Goal: Task Accomplishment & Management: Use online tool/utility

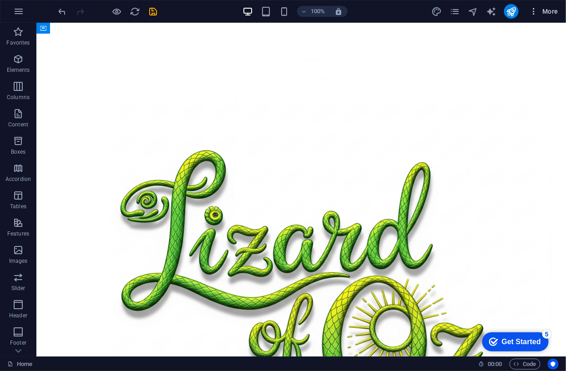
click at [552, 9] on span "More" at bounding box center [544, 11] width 29 height 9
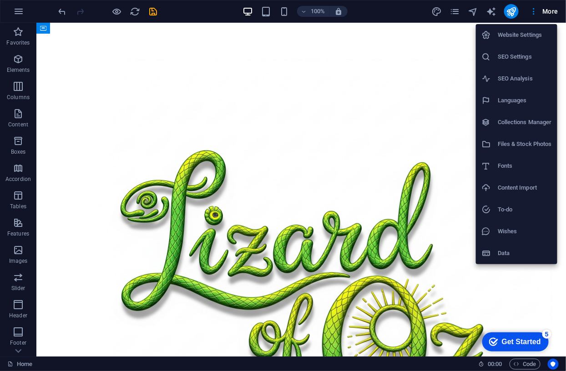
click at [523, 32] on h6 "Website Settings" at bounding box center [525, 35] width 54 height 11
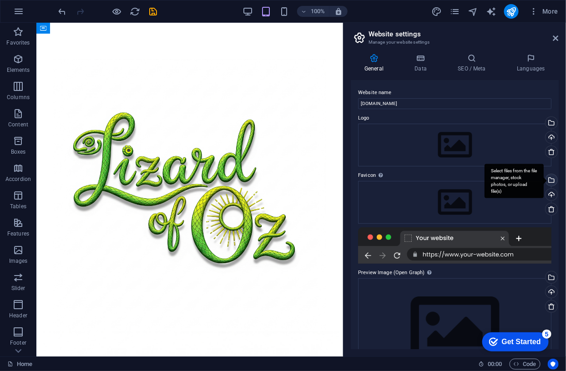
click at [551, 179] on div "Select files from the file manager, stock photos, or upload file(s)" at bounding box center [551, 181] width 14 height 14
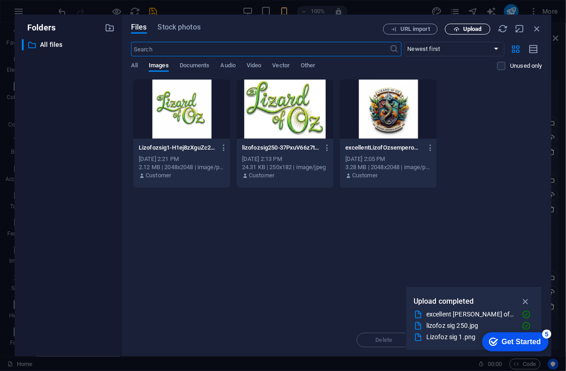
click at [472, 28] on span "Upload" at bounding box center [472, 28] width 19 height 5
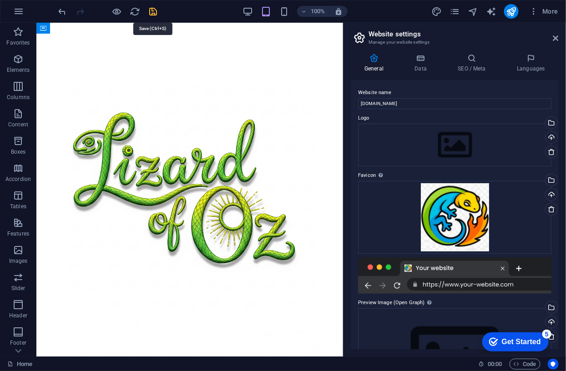
click at [151, 9] on icon "save" at bounding box center [153, 11] width 10 height 10
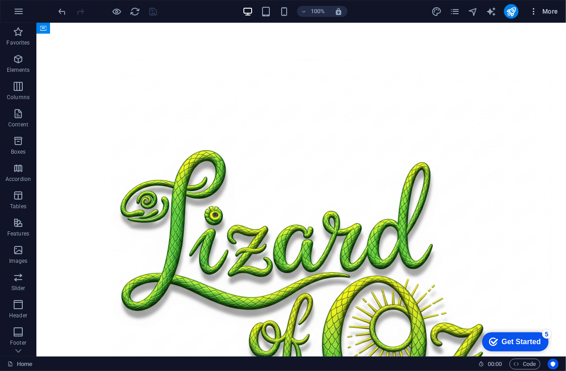
click at [548, 9] on span "More" at bounding box center [544, 11] width 29 height 9
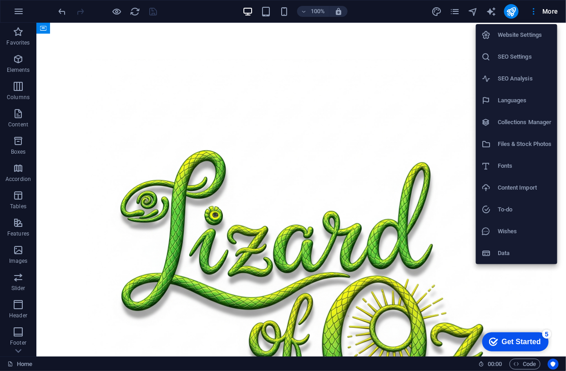
click at [528, 33] on h6 "Website Settings" at bounding box center [525, 35] width 54 height 11
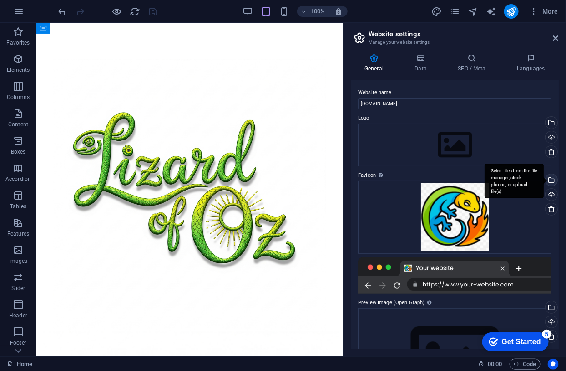
click at [550, 179] on div "Select files from the file manager, stock photos, or upload file(s)" at bounding box center [551, 181] width 14 height 14
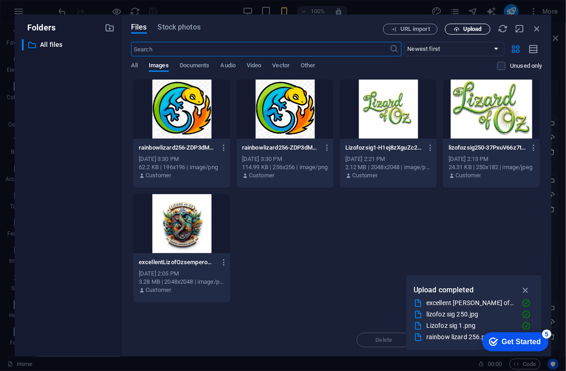
click at [468, 26] on span "Upload" at bounding box center [472, 28] width 19 height 5
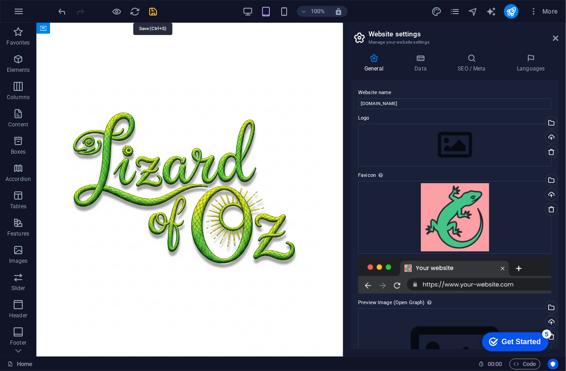
click at [156, 11] on icon "save" at bounding box center [153, 11] width 10 height 10
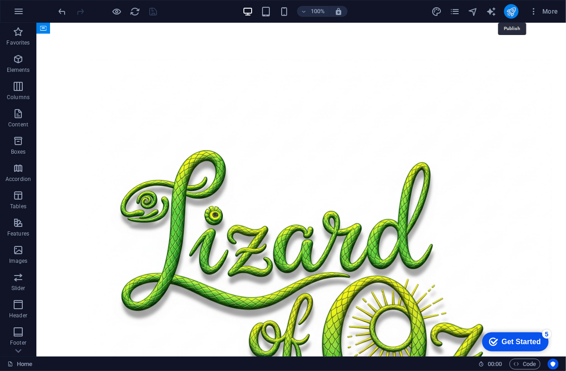
click at [511, 10] on icon "publish" at bounding box center [511, 11] width 10 height 10
click at [547, 10] on span "More" at bounding box center [544, 11] width 29 height 9
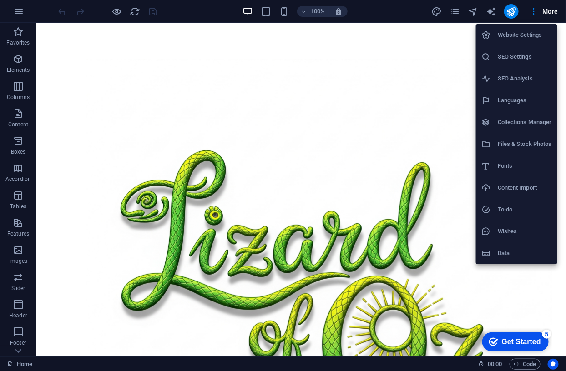
click at [517, 32] on h6 "Website Settings" at bounding box center [525, 35] width 54 height 11
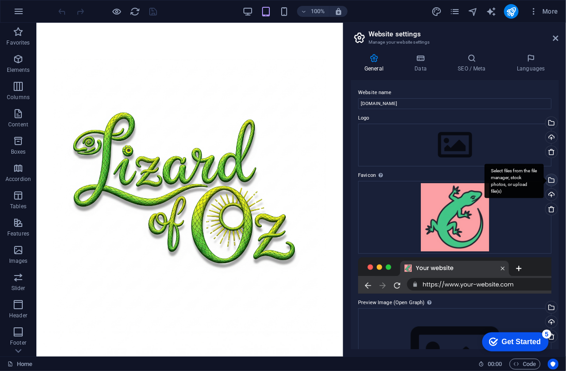
click at [550, 180] on div "Select files from the file manager, stock photos, or upload file(s)" at bounding box center [551, 181] width 14 height 14
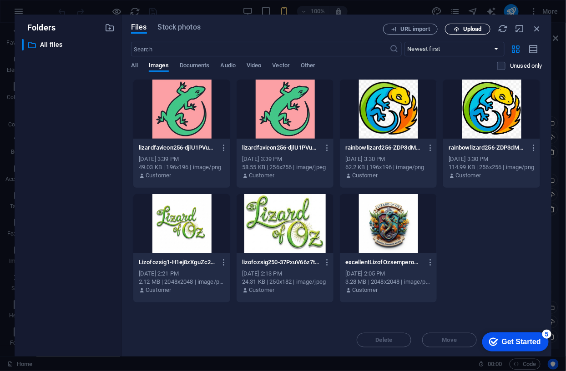
click at [467, 27] on span "Upload" at bounding box center [472, 28] width 19 height 5
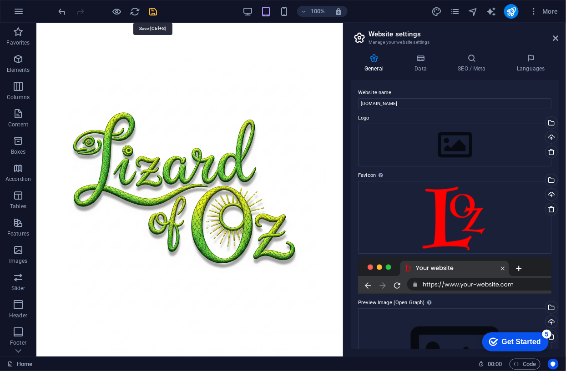
click at [152, 10] on icon "save" at bounding box center [153, 11] width 10 height 10
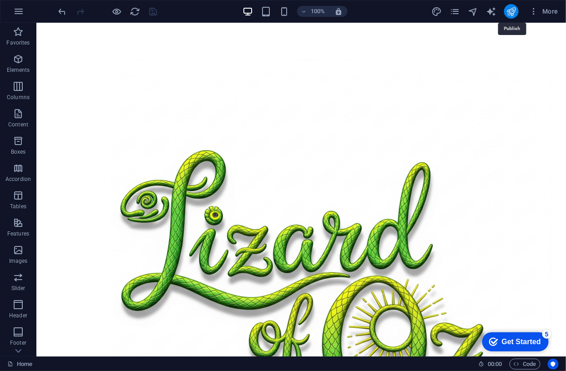
click at [509, 8] on icon "publish" at bounding box center [511, 11] width 10 height 10
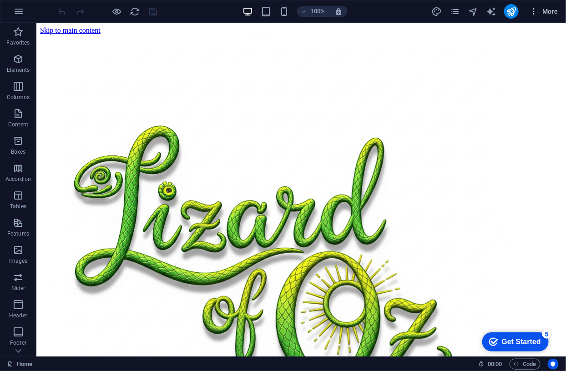
click at [553, 10] on span "More" at bounding box center [544, 11] width 29 height 9
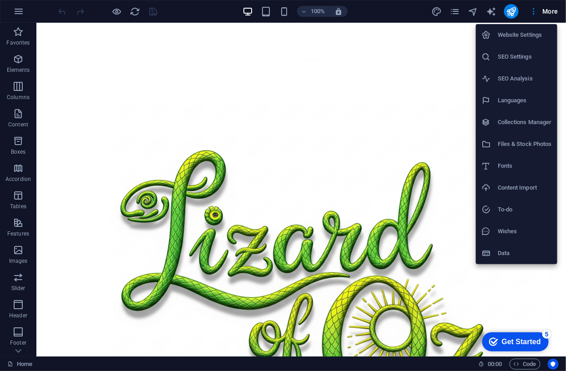
click at [508, 33] on h6 "Website Settings" at bounding box center [525, 35] width 54 height 11
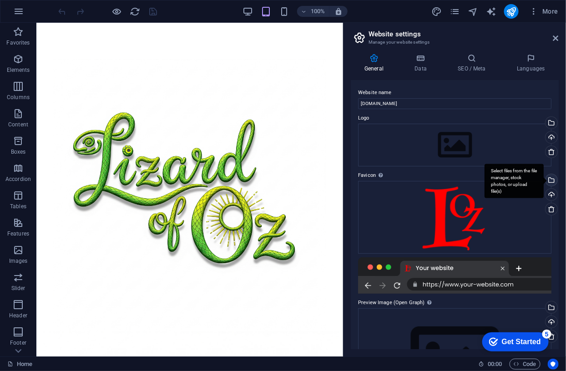
click at [544, 178] on div "Select files from the file manager, stock photos, or upload file(s)" at bounding box center [514, 181] width 59 height 34
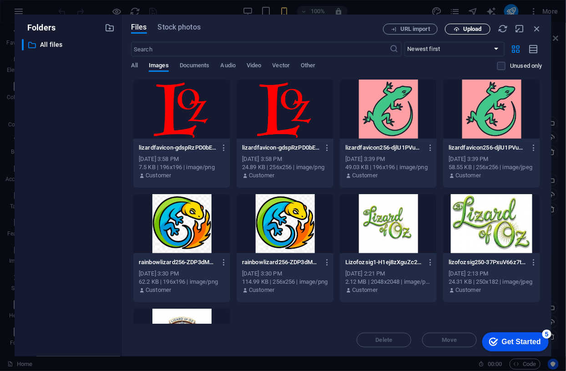
click at [462, 27] on span "Upload" at bounding box center [467, 29] width 37 height 6
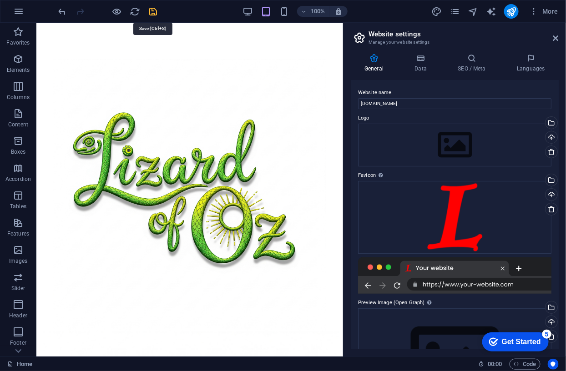
click at [152, 11] on icon "save" at bounding box center [153, 11] width 10 height 10
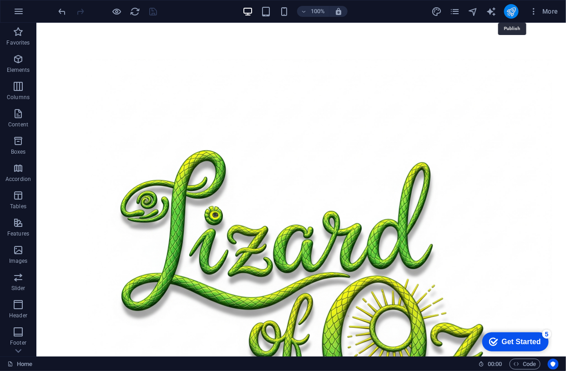
click at [515, 11] on icon "publish" at bounding box center [511, 11] width 10 height 10
